Goal: Information Seeking & Learning: Learn about a topic

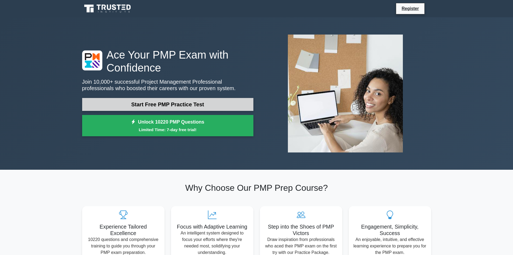
click at [174, 104] on link "Start Free PMP Practice Test" at bounding box center [167, 104] width 171 height 13
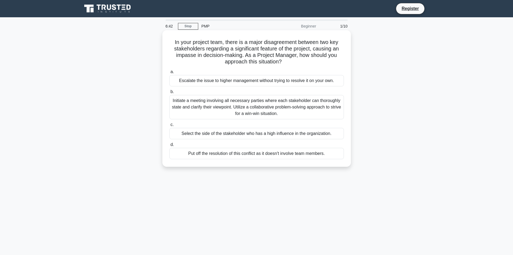
click at [299, 113] on div "Initiate a meeting involving all necessary parties where each stakeholder can t…" at bounding box center [256, 107] width 175 height 24
click at [169, 93] on input "b. Initiate a meeting involving all necessary parties where each stakeholder ca…" at bounding box center [169, 92] width 0 height 4
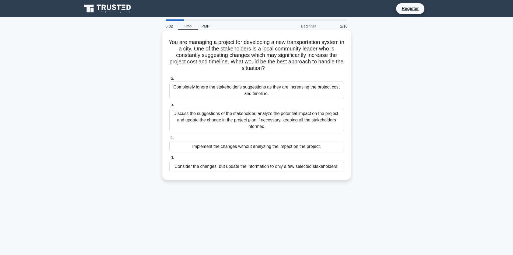
click at [282, 124] on div "Discuss the suggestions of the stakeholder, analyze the potential impact on the…" at bounding box center [256, 120] width 175 height 24
click at [169, 106] on input "b. Discuss the suggestions of the stakeholder, analyze the potential impact on …" at bounding box center [169, 105] width 0 height 4
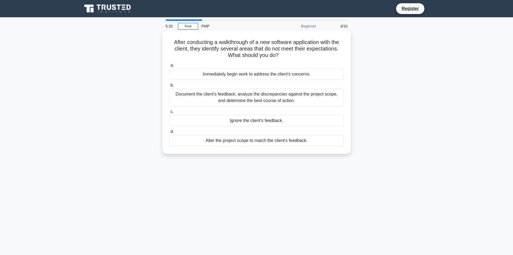
click at [300, 102] on div "Document the client's feedback, analyze the discrepancies against the project s…" at bounding box center [256, 97] width 175 height 18
click at [169, 87] on input "b. Document the client's feedback, analyze the discrepancies against the projec…" at bounding box center [169, 86] width 0 height 4
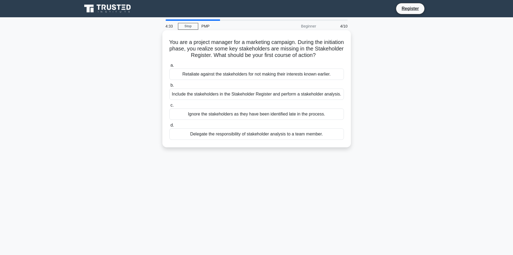
click at [209, 76] on div "Retaliate against the stakeholders for not making their interests known earlier." at bounding box center [256, 73] width 175 height 11
click at [169, 67] on input "a. Retaliate against the stakeholders for not making their interests known earl…" at bounding box center [169, 66] width 0 height 4
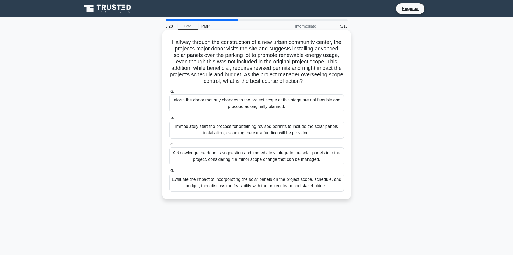
click at [296, 190] on div "Evaluate the impact of incorporating the solar panels on the project scope, sch…" at bounding box center [256, 182] width 175 height 18
click at [224, 191] on div "Evaluate the impact of incorporating the solar panels on the project scope, sch…" at bounding box center [256, 182] width 175 height 18
click at [169, 172] on input "d. Evaluate the impact of incorporating the solar panels on the project scope, …" at bounding box center [169, 171] width 0 height 4
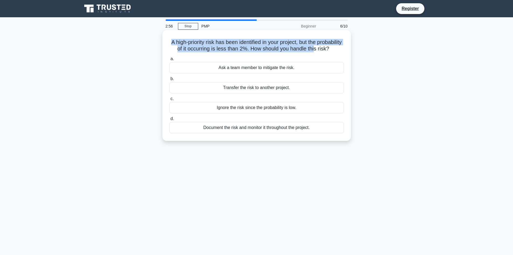
drag, startPoint x: 181, startPoint y: 42, endPoint x: 339, endPoint y: 48, distance: 157.7
click at [339, 48] on h5 "A high-priority risk has been identified in your project, but the probability o…" at bounding box center [257, 45] width 176 height 13
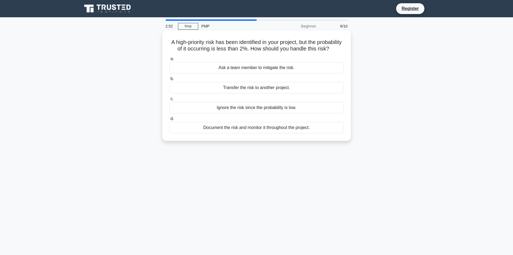
click at [260, 61] on div "a. Ask a team member to mitigate the risk. b. Transfer the risk to another proj…" at bounding box center [256, 94] width 181 height 80
click at [276, 133] on div "Document the risk and monitor it throughout the project." at bounding box center [256, 127] width 175 height 11
click at [169, 120] on input "d. Document the risk and monitor it throughout the project." at bounding box center [169, 119] width 0 height 4
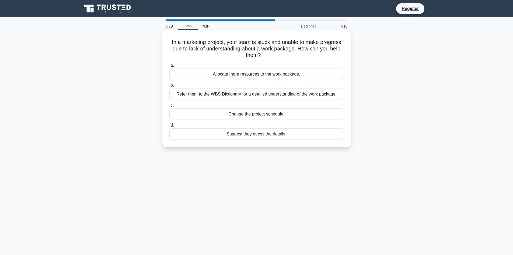
click at [310, 95] on div "Refer them to the WBS Dictionary for a detailed understanding of the work packa…" at bounding box center [256, 93] width 175 height 11
click at [169, 87] on input "b. Refer them to the WBS Dictionary for a detailed understanding of the work pa…" at bounding box center [169, 86] width 0 height 4
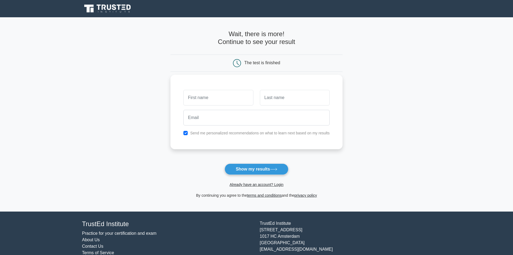
click at [236, 96] on input "text" at bounding box center [218, 98] width 70 height 16
type input "[PERSON_NAME]"
type input "kumar"
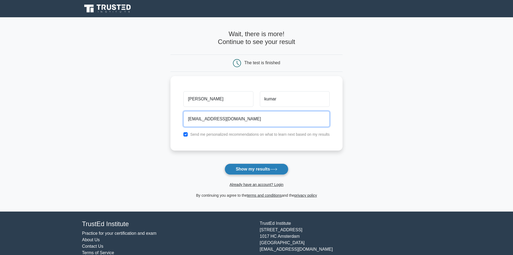
type input "[EMAIL_ADDRESS][DOMAIN_NAME]"
drag, startPoint x: 239, startPoint y: 169, endPoint x: 246, endPoint y: 169, distance: 6.5
click at [240, 167] on button "Show my results" at bounding box center [257, 168] width 64 height 11
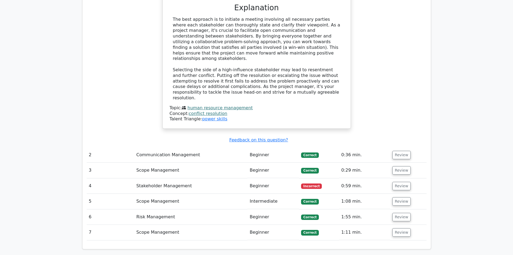
scroll to position [593, 0]
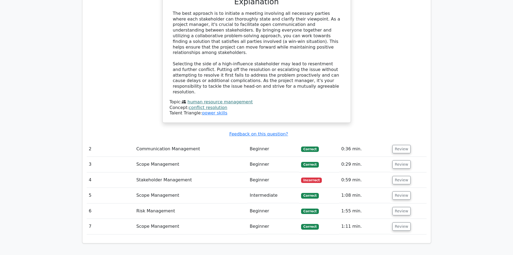
click at [160, 172] on td "Stakeholder Management" at bounding box center [190, 179] width 113 height 15
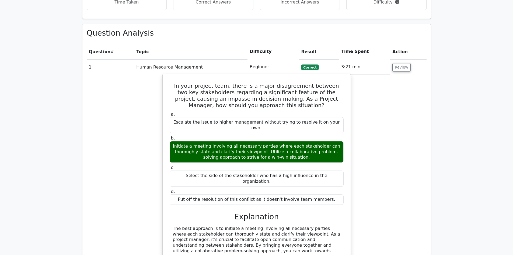
scroll to position [296, 0]
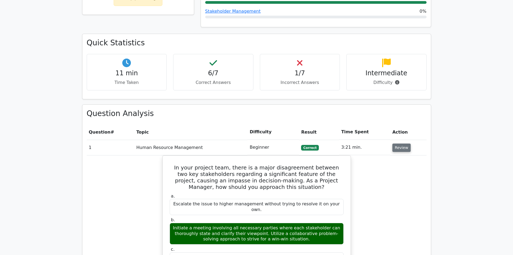
click at [396, 143] on button "Review" at bounding box center [401, 147] width 18 height 8
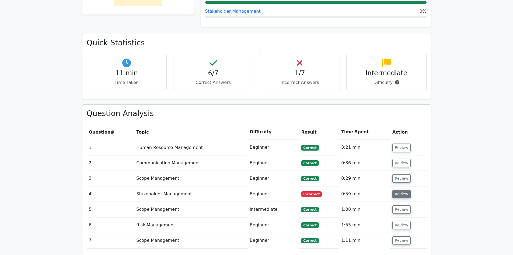
click at [402, 190] on button "Review" at bounding box center [401, 194] width 18 height 8
click at [317, 191] on span "Incorrect" at bounding box center [311, 193] width 21 height 5
click at [396, 190] on button "Review" at bounding box center [401, 194] width 18 height 8
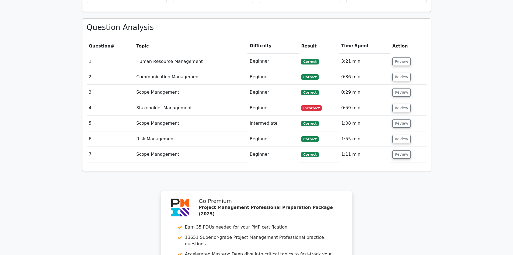
scroll to position [377, 0]
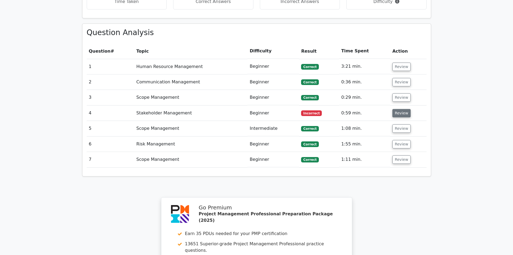
click at [403, 109] on button "Review" at bounding box center [401, 113] width 18 height 8
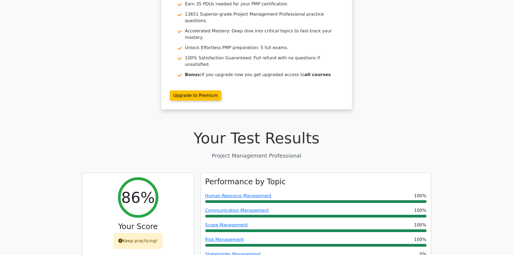
scroll to position [0, 0]
